Goal: Navigation & Orientation: Understand site structure

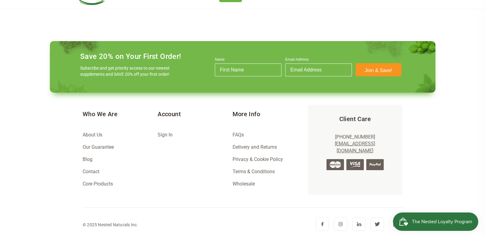
scroll to position [0, 430]
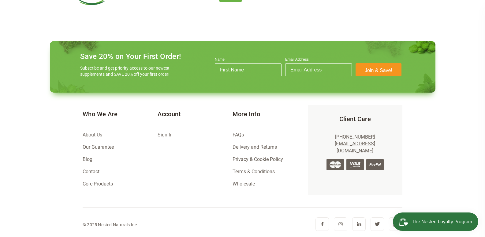
click at [24, 138] on div at bounding box center [24, 138] width 0 height 0
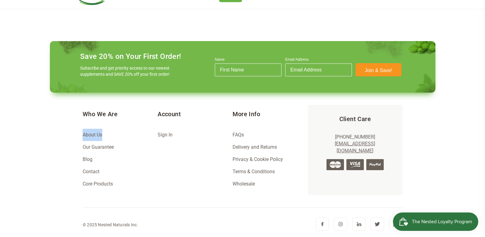
click at [24, 138] on div at bounding box center [24, 138] width 0 height 0
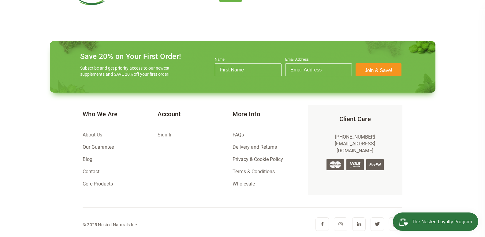
click at [23, 123] on div at bounding box center [23, 123] width 0 height 0
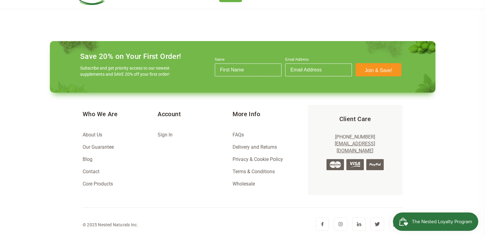
click at [60, 180] on footer "Save 20% on Your First Order! Subscribe and get priority access to our newest s…" at bounding box center [243, 136] width 396 height 201
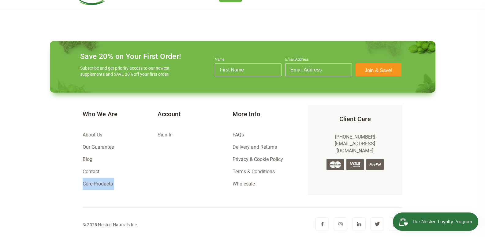
click at [60, 180] on footer "Save 20% on Your First Order! Subscribe and get priority access to our newest s…" at bounding box center [243, 136] width 396 height 201
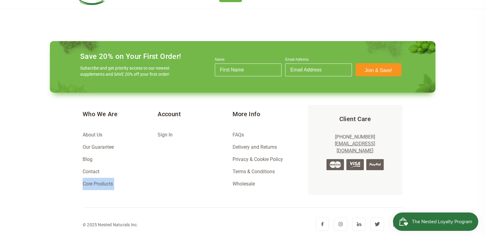
click at [54, 190] on footer "Save 20% on Your First Order! Subscribe and get priority access to our newest s…" at bounding box center [243, 136] width 396 height 201
click at [51, 187] on div at bounding box center [51, 187] width 0 height 0
click at [54, 190] on footer "Save 20% on Your First Order! Subscribe and get priority access to our newest s…" at bounding box center [243, 136] width 396 height 201
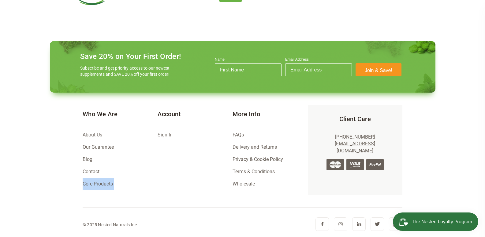
click at [54, 190] on footer "Save 20% on Your First Order! Subscribe and get priority access to our newest s…" at bounding box center [243, 136] width 396 height 201
click at [51, 187] on div at bounding box center [51, 187] width 0 height 0
click at [54, 190] on footer "Save 20% on Your First Order! Subscribe and get priority access to our newest s…" at bounding box center [243, 136] width 396 height 201
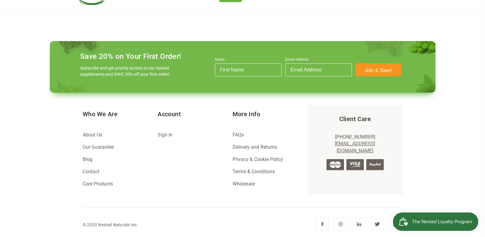
click at [46, 175] on footer "Save 20% on Your First Order! Subscribe and get priority access to our newest s…" at bounding box center [243, 136] width 396 height 201
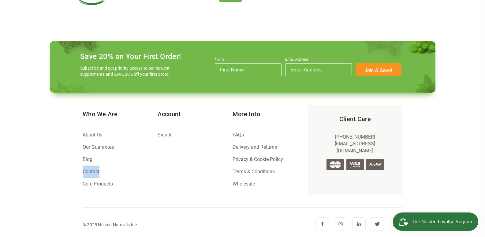
click at [46, 175] on footer "Save 20% on Your First Order! Subscribe and get priority access to our newest s…" at bounding box center [243, 136] width 396 height 201
click at [42, 174] on div at bounding box center [42, 174] width 0 height 0
click at [46, 175] on footer "Save 20% on Your First Order! Subscribe and get priority access to our newest s…" at bounding box center [243, 136] width 396 height 201
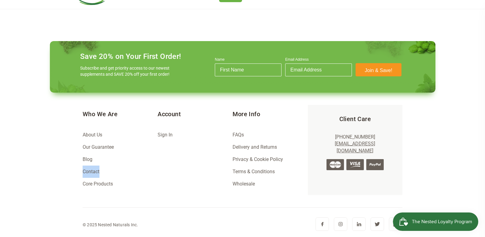
click at [18, 160] on div at bounding box center [18, 160] width 0 height 0
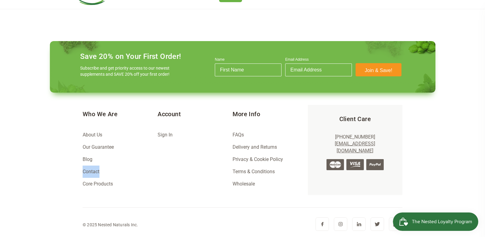
click at [27, 172] on div at bounding box center [27, 172] width 0 height 0
